Goal: Navigation & Orientation: Find specific page/section

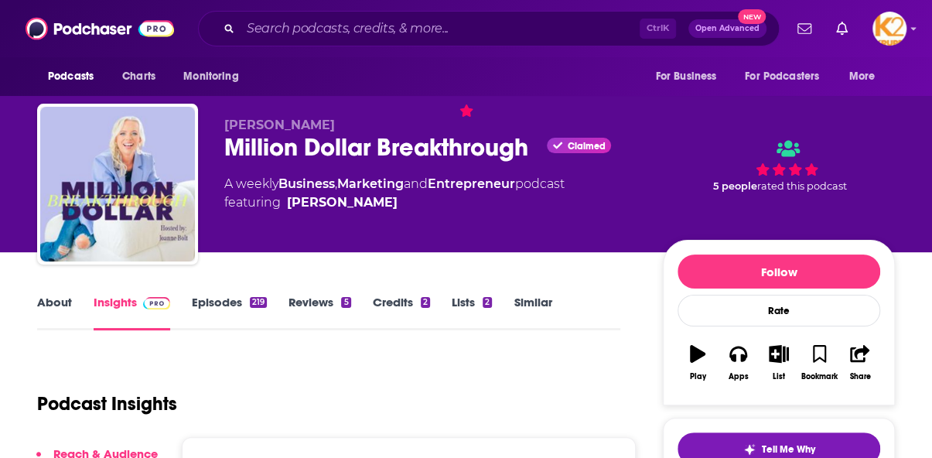
click at [906, 22] on div "Podcasts Charts Monitoring Ctrl K Open Advanced New For Business For Podcasters…" at bounding box center [466, 28] width 932 height 57
click at [916, 32] on div "Podcasts Charts Monitoring Ctrl K Open Advanced New For Business For Podcasters…" at bounding box center [466, 28] width 932 height 57
click at [912, 29] on icon "Show profile menu" at bounding box center [913, 29] width 5 height 3
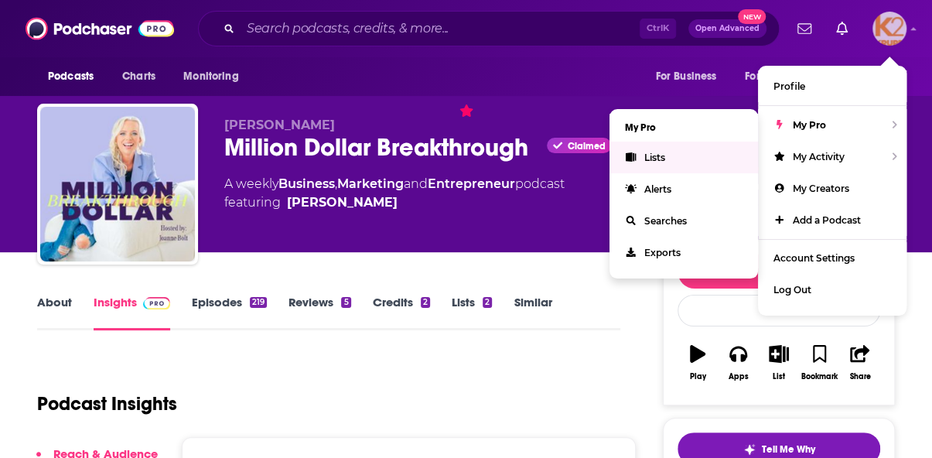
click at [679, 155] on link "Lists" at bounding box center [683, 158] width 148 height 32
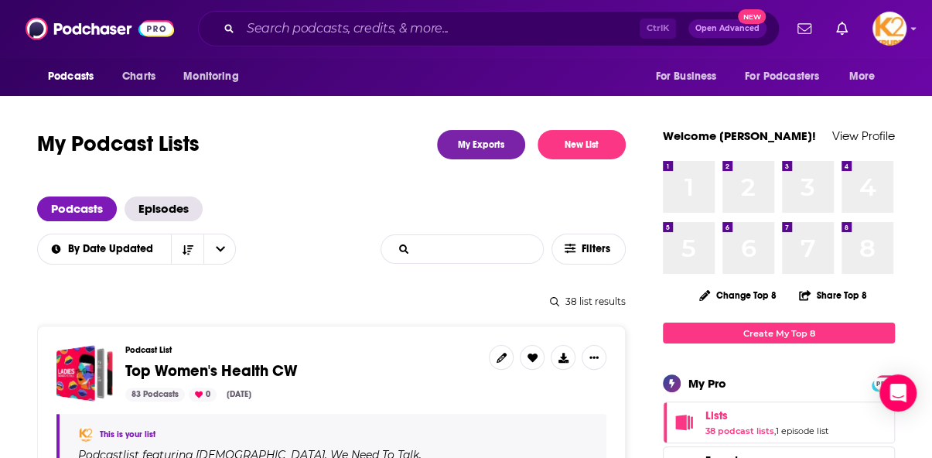
drag, startPoint x: 486, startPoint y: 240, endPoint x: 493, endPoint y: 227, distance: 15.2
click at [486, 240] on input "List Search Input" at bounding box center [462, 249] width 162 height 28
type input "mental health"
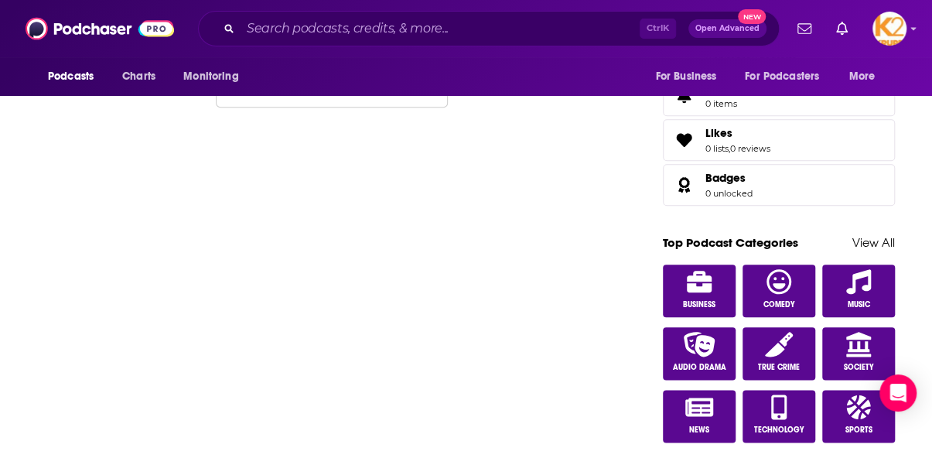
scroll to position [387, 0]
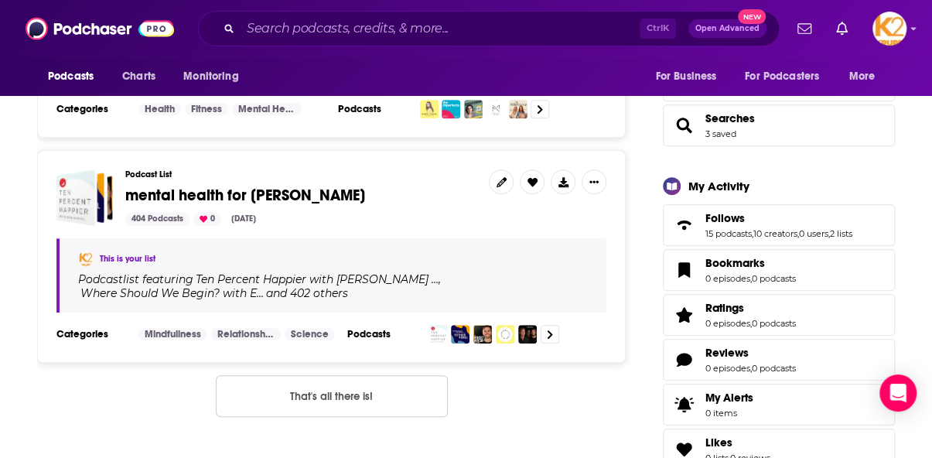
click at [205, 193] on span "mental health for [PERSON_NAME]" at bounding box center [245, 195] width 240 height 19
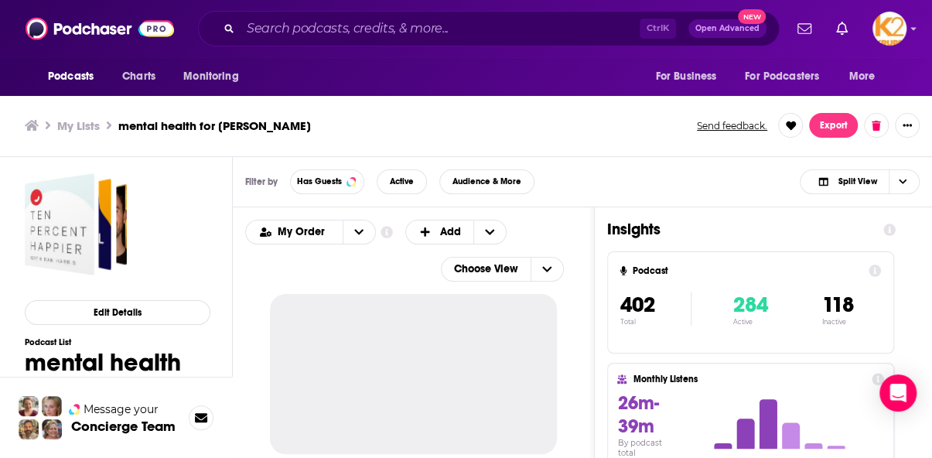
scroll to position [5, 0]
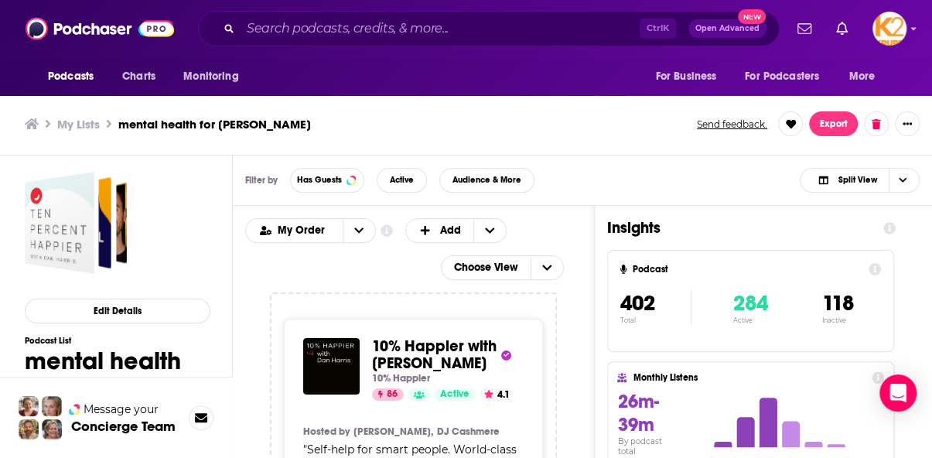
click at [608, 132] on div "My Lists mental health for [PERSON_NAME] feedback. Export" at bounding box center [466, 123] width 882 height 25
click at [911, 147] on div "My Lists mental health for [PERSON_NAME] feedback. Export" at bounding box center [466, 124] width 932 height 63
click at [22, 84] on div "Podcasts Charts Monitoring For Business For Podcasters More" at bounding box center [466, 76] width 932 height 39
drag, startPoint x: 895, startPoint y: 86, endPoint x: 220, endPoint y: 2, distance: 681.1
click at [895, 86] on div "Podcasts Charts Monitoring For Business For Podcasters More" at bounding box center [466, 76] width 932 height 39
